Goal: Information Seeking & Learning: Learn about a topic

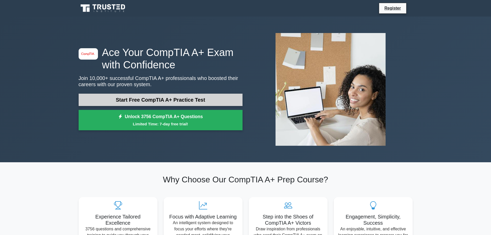
click at [133, 97] on link "Start Free CompTIA A+ Practice Test" at bounding box center [161, 99] width 164 height 12
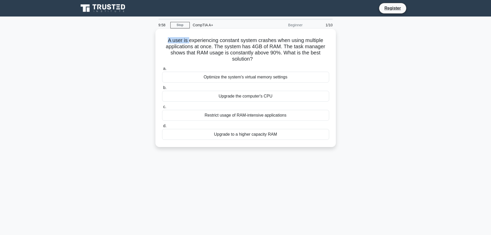
drag, startPoint x: 159, startPoint y: 40, endPoint x: 188, endPoint y: 43, distance: 29.2
click at [188, 43] on div "A user is experiencing constant system crashes when using multiple applications…" at bounding box center [245, 88] width 176 height 114
click at [188, 43] on h5 "A user is experiencing constant system crashes when using multiple applications…" at bounding box center [245, 49] width 168 height 25
drag, startPoint x: 236, startPoint y: 40, endPoint x: 217, endPoint y: 49, distance: 21.1
click at [217, 49] on h5 "A user is experiencing constant system crashes when using multiple applications…" at bounding box center [245, 49] width 168 height 25
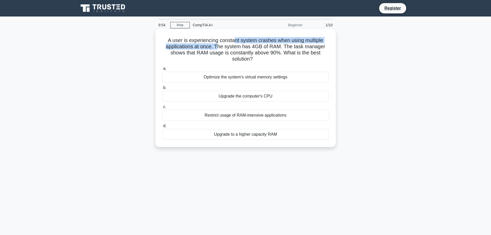
click at [217, 49] on h5 "A user is experiencing constant system crashes when using multiple applications…" at bounding box center [245, 49] width 168 height 25
click at [240, 138] on div "Upgrade to a higher capacity RAM" at bounding box center [245, 134] width 167 height 11
click at [162, 127] on input "d. Upgrade to a higher capacity RAM" at bounding box center [162, 125] width 0 height 3
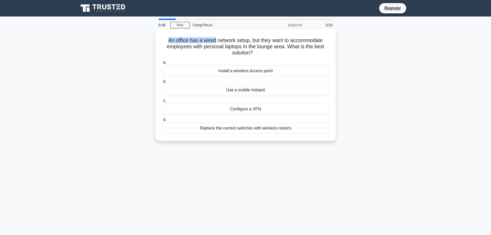
drag, startPoint x: 161, startPoint y: 41, endPoint x: 217, endPoint y: 41, distance: 55.9
click at [216, 40] on div "An office has a wired network setup, but they want to accommodate employees wit…" at bounding box center [245, 85] width 180 height 112
click at [228, 71] on div "Install a wireless access point" at bounding box center [245, 70] width 167 height 11
click at [162, 64] on input "a. Install a wireless access point" at bounding box center [162, 62] width 0 height 3
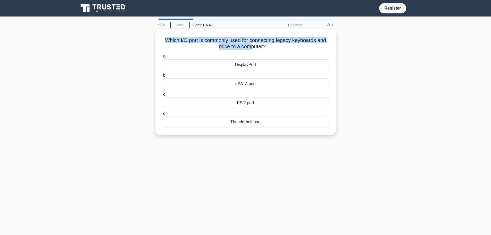
drag, startPoint x: 155, startPoint y: 38, endPoint x: 250, endPoint y: 47, distance: 95.5
click at [250, 47] on div "Which I/O port is commonly used for connecting legacy keyboards and mice to a c…" at bounding box center [245, 82] width 180 height 106
click at [250, 47] on h5 "Which I/O port is commonly used for connecting legacy keyboards and mice to a c…" at bounding box center [245, 43] width 168 height 13
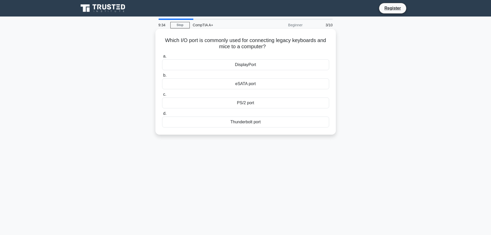
click at [244, 103] on div "PS/2 port" at bounding box center [245, 102] width 167 height 11
click at [162, 96] on input "c. PS/2 port" at bounding box center [162, 94] width 0 height 3
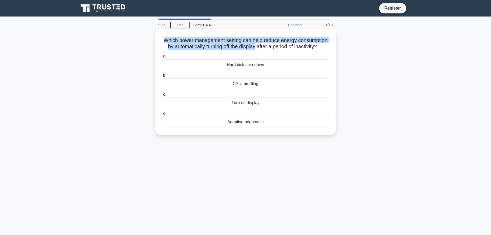
drag, startPoint x: 164, startPoint y: 41, endPoint x: 287, endPoint y: 46, distance: 123.2
click at [287, 46] on h5 "Which power management setting can help reduce energy consumption by automatica…" at bounding box center [245, 43] width 168 height 13
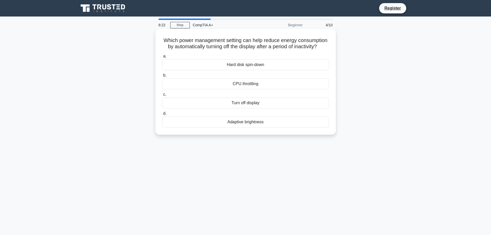
click at [241, 108] on div "Turn off display" at bounding box center [245, 102] width 167 height 11
click at [162, 96] on input "c. Turn off display" at bounding box center [162, 94] width 0 height 3
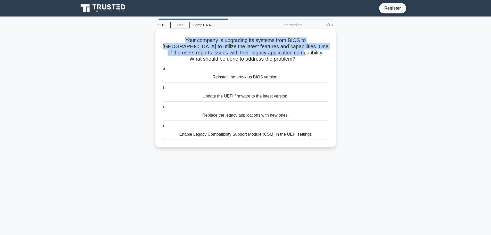
drag, startPoint x: 161, startPoint y: 41, endPoint x: 256, endPoint y: 54, distance: 96.2
click at [256, 54] on div "Your company is upgrading its systems from BIOS to UEFI to utilize the latest f…" at bounding box center [245, 88] width 176 height 114
click at [253, 53] on h5 "Your company is upgrading its systems from BIOS to UEFI to utilize the latest f…" at bounding box center [245, 49] width 168 height 25
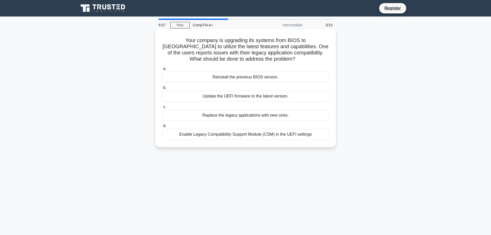
click at [268, 131] on div "Enable Legacy Compatibility Support Module (CSM) in the UEFI settings" at bounding box center [245, 134] width 167 height 11
click at [162, 127] on input "d. Enable Legacy Compatibility Support Module (CSM) in the UEFI settings" at bounding box center [162, 125] width 0 height 3
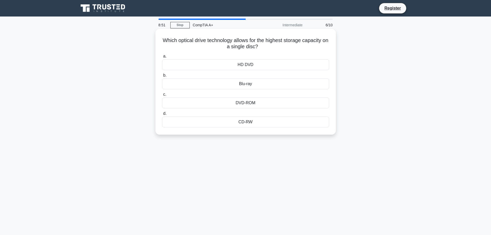
click at [192, 86] on div "Blu-ray" at bounding box center [245, 83] width 167 height 11
click at [162, 77] on input "b. Blu-ray" at bounding box center [162, 75] width 0 height 3
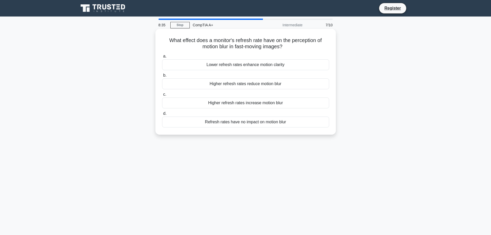
click at [236, 123] on div "Refresh rates have no impact on motion blur" at bounding box center [245, 121] width 167 height 11
click at [162, 115] on input "d. Refresh rates have no impact on motion blur" at bounding box center [162, 113] width 0 height 3
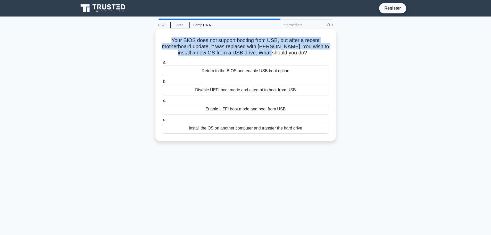
drag, startPoint x: 162, startPoint y: 39, endPoint x: 285, endPoint y: 53, distance: 123.8
click at [285, 53] on h5 "Your BIOS does not support booting from USB, but after a recent motherboard upd…" at bounding box center [245, 46] width 168 height 19
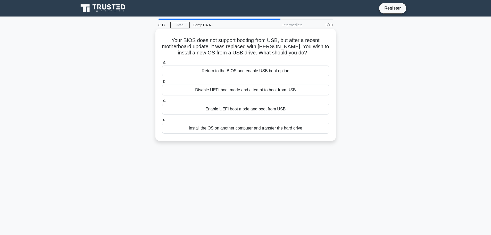
click at [233, 110] on div "Enable UEFI boot mode and boot from USB" at bounding box center [245, 109] width 167 height 11
click at [162, 102] on input "c. Enable UEFI boot mode and boot from USB" at bounding box center [162, 100] width 0 height 3
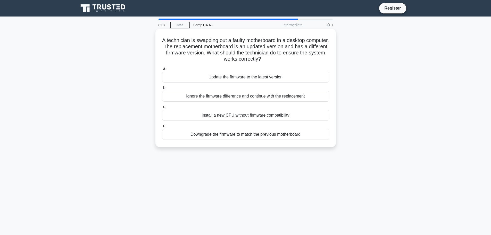
drag, startPoint x: 168, startPoint y: 43, endPoint x: 289, endPoint y: 58, distance: 121.6
click at [289, 58] on h5 "A technician is swapping out a faulty motherboard in a desktop computer. The re…" at bounding box center [245, 49] width 168 height 25
click at [220, 79] on div "Update the firmware to the latest version" at bounding box center [245, 77] width 167 height 11
click at [162, 70] on input "a. Update the firmware to the latest version" at bounding box center [162, 68] width 0 height 3
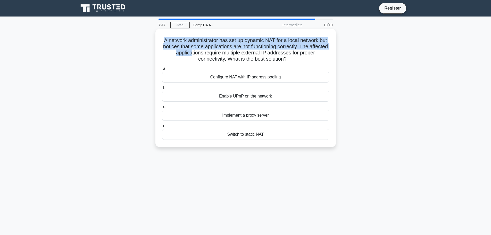
drag, startPoint x: 163, startPoint y: 41, endPoint x: 201, endPoint y: 50, distance: 39.4
click at [201, 50] on h5 "A network administrator has set up dynamic NAT for a local network but notices …" at bounding box center [245, 49] width 168 height 25
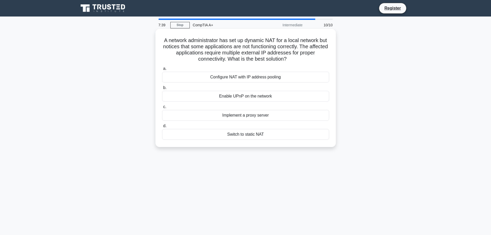
click at [246, 138] on div "Switch to static NAT" at bounding box center [245, 134] width 167 height 11
click at [162, 127] on input "d. Switch to static NAT" at bounding box center [162, 125] width 0 height 3
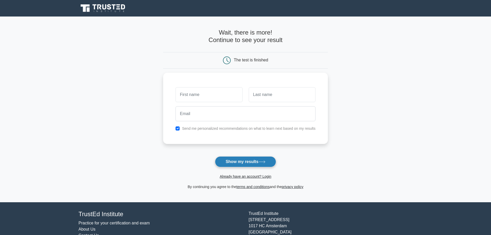
click at [246, 164] on button "Show my results" at bounding box center [245, 161] width 61 height 11
